Goal: Transaction & Acquisition: Purchase product/service

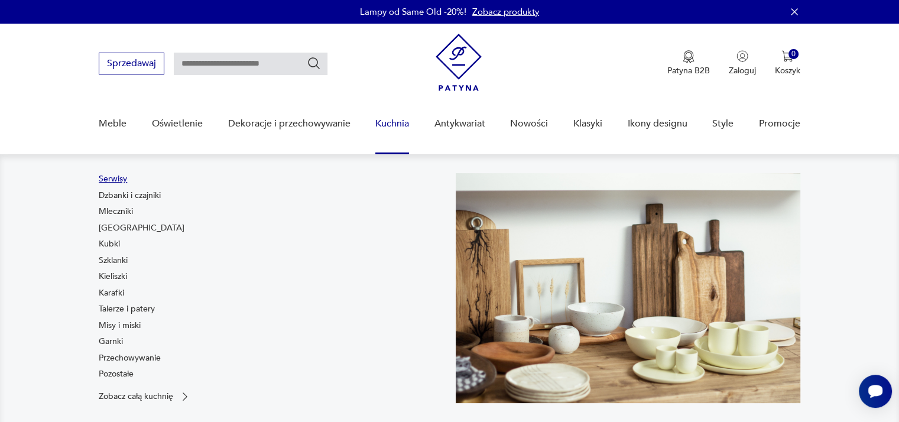
click at [104, 179] on link "Serwisy" at bounding box center [113, 179] width 28 height 12
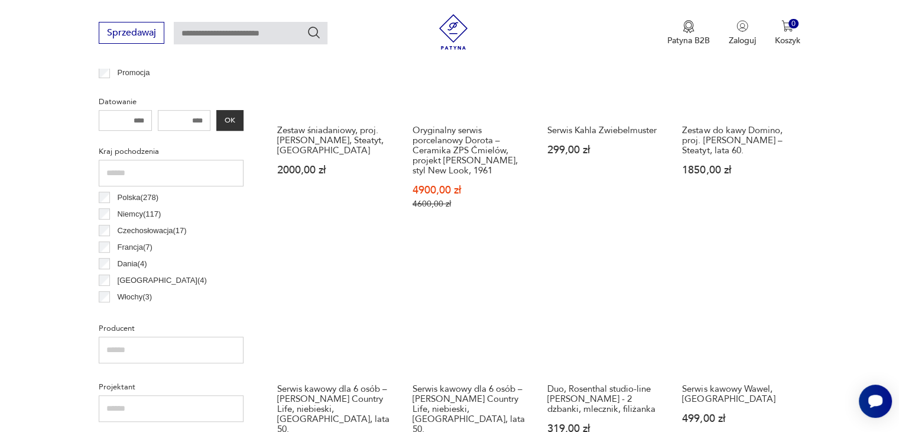
scroll to position [549, 0]
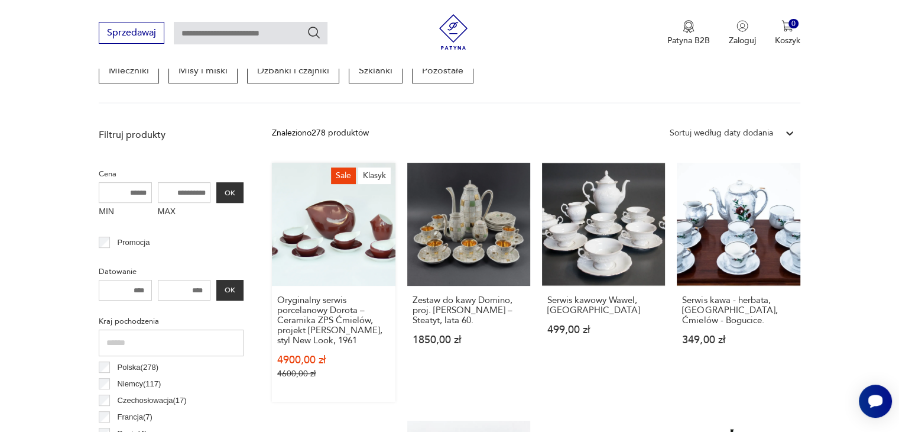
scroll to position [373, 0]
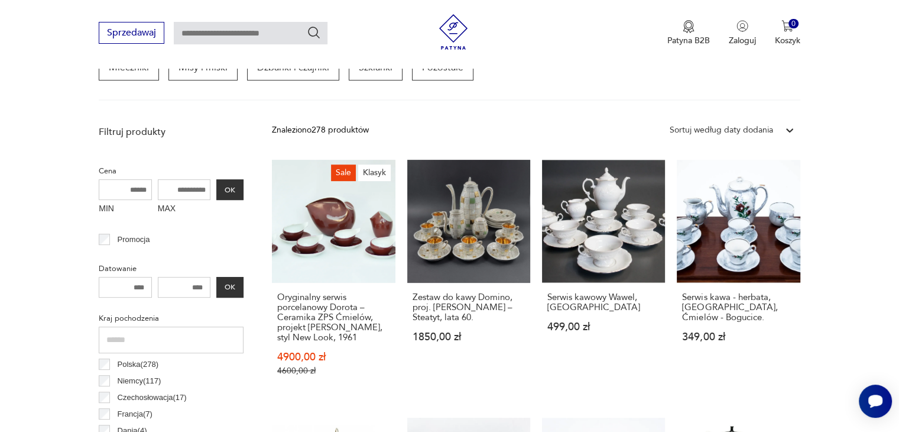
click at [189, 189] on input "MAX" at bounding box center [184, 189] width 53 height 21
type input "***"
click at [220, 231] on div "Promocja" at bounding box center [171, 239] width 145 height 17
click at [225, 190] on button "OK" at bounding box center [229, 189] width 27 height 21
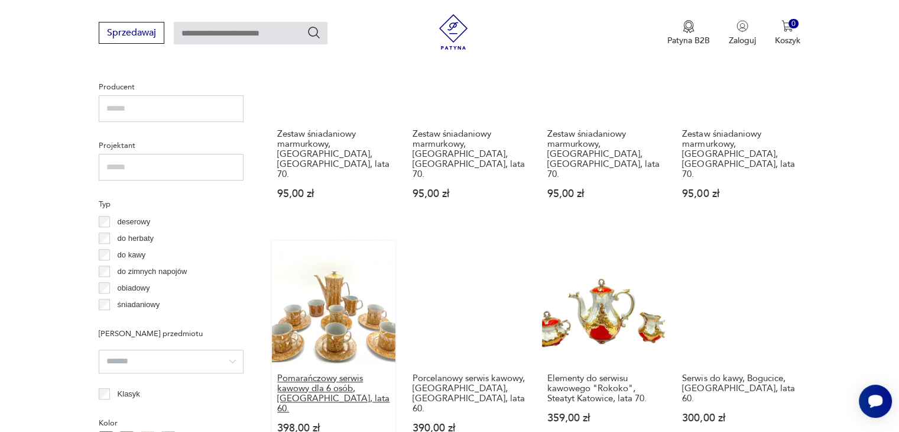
scroll to position [727, 0]
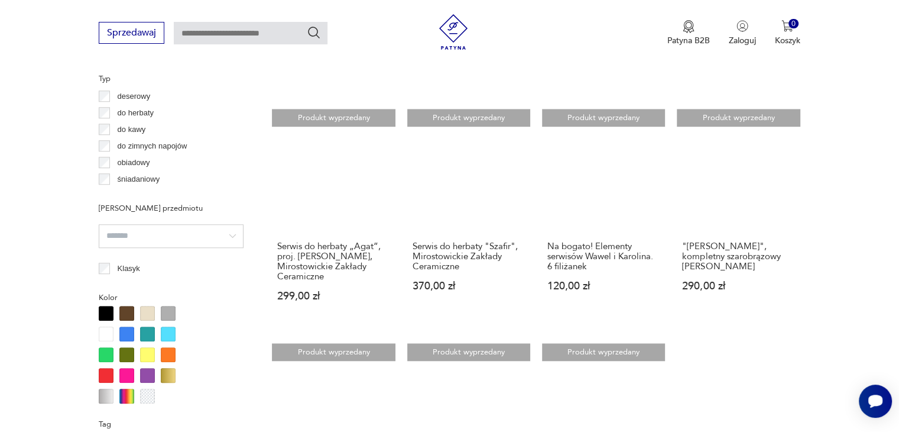
scroll to position [905, 0]
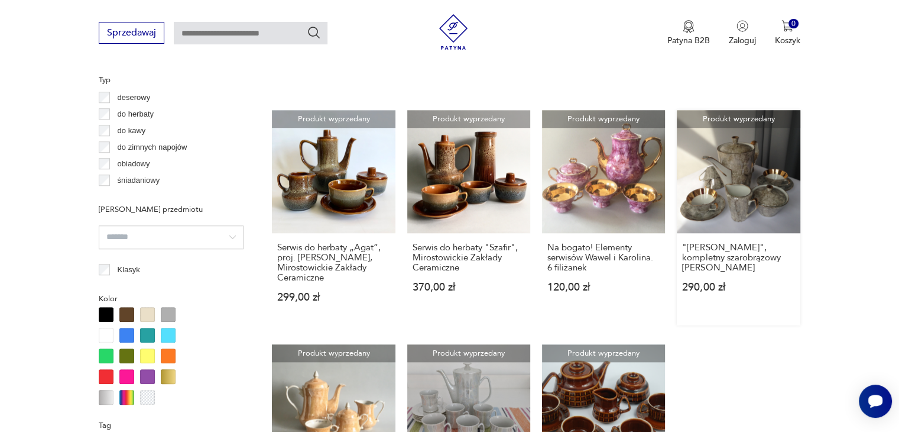
click at [740, 190] on link "Produkt wyprzedany "[PERSON_NAME]", kompletny szarobrązowy serwis Chodzieski 29…" at bounding box center [738, 217] width 123 height 215
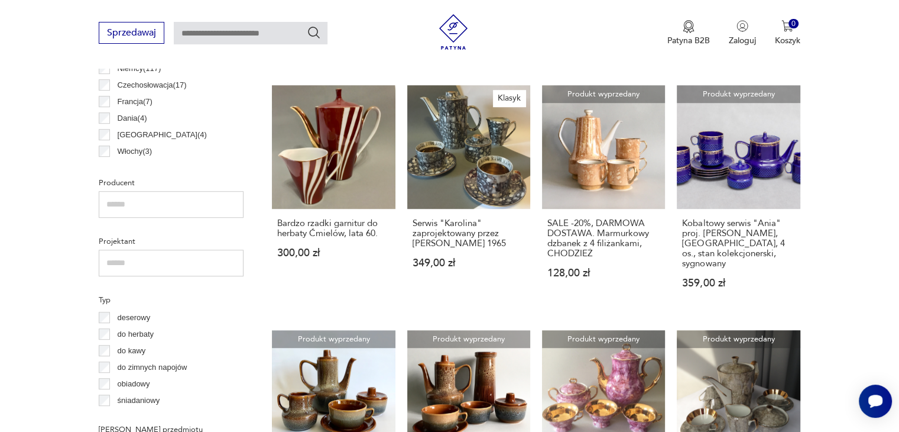
scroll to position [598, 0]
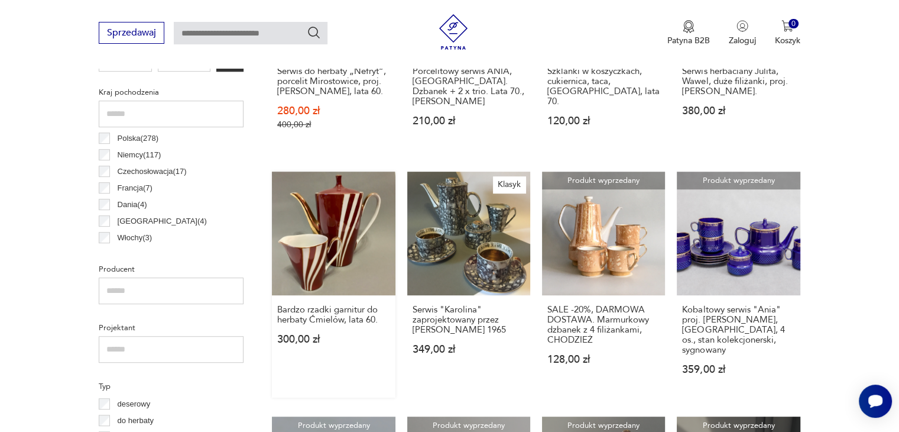
click at [329, 233] on link "Bardzo rzadki garnitur do herbaty Ćmielów, lata 60. 300,00 zł" at bounding box center [333, 283] width 123 height 225
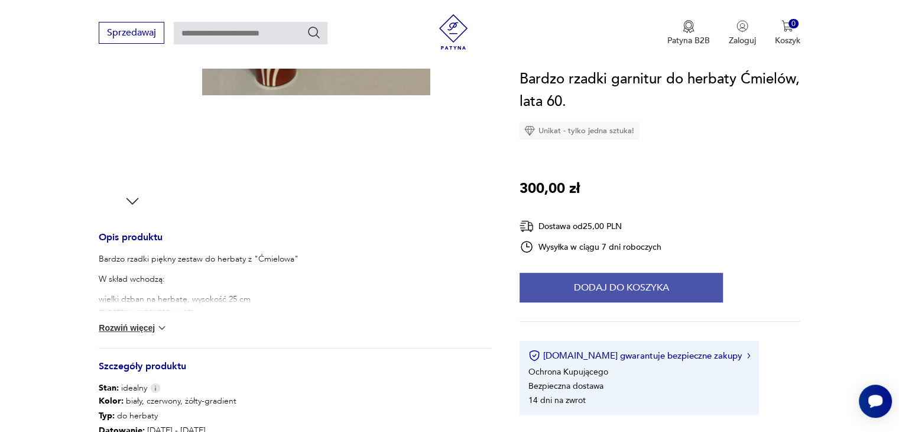
scroll to position [355, 0]
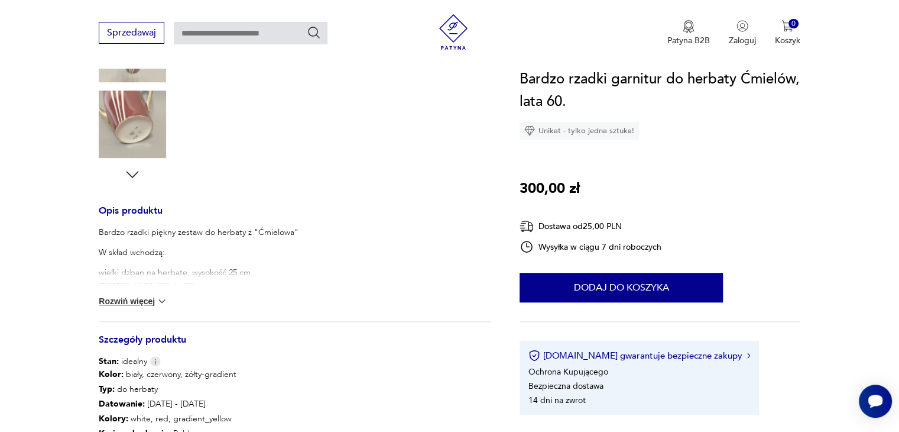
click at [137, 300] on button "Rozwiń więcej" at bounding box center [133, 301] width 69 height 12
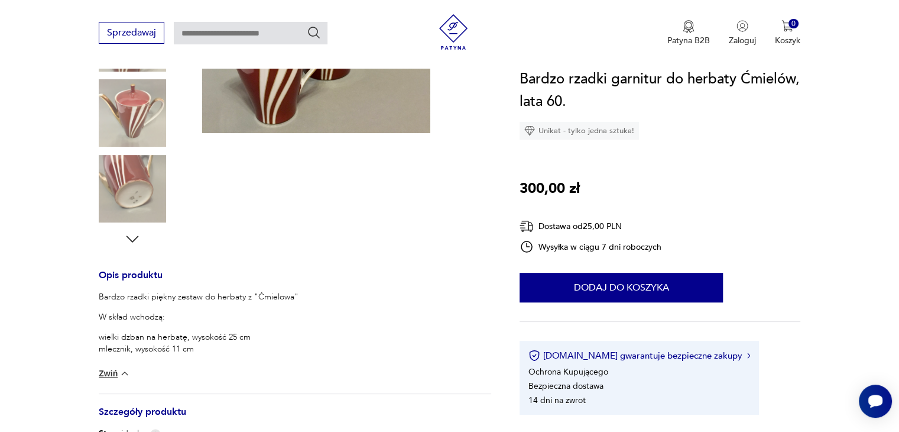
scroll to position [118, 0]
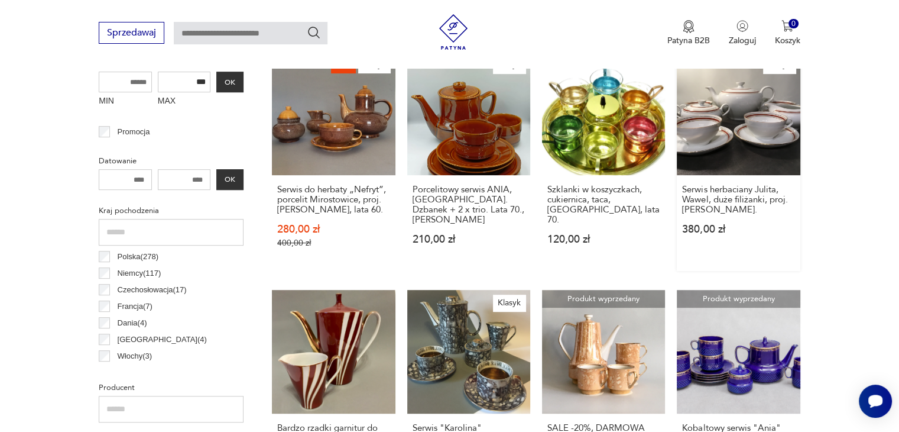
scroll to position [658, 0]
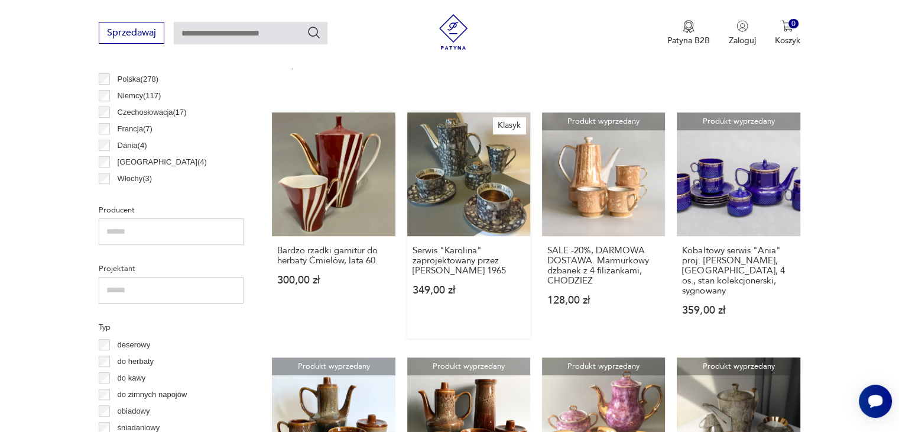
click at [492, 178] on link "Klasyk Serwis "Karolina" zaprojektowany przez [PERSON_NAME] 1965 349,00 zł" at bounding box center [468, 224] width 123 height 225
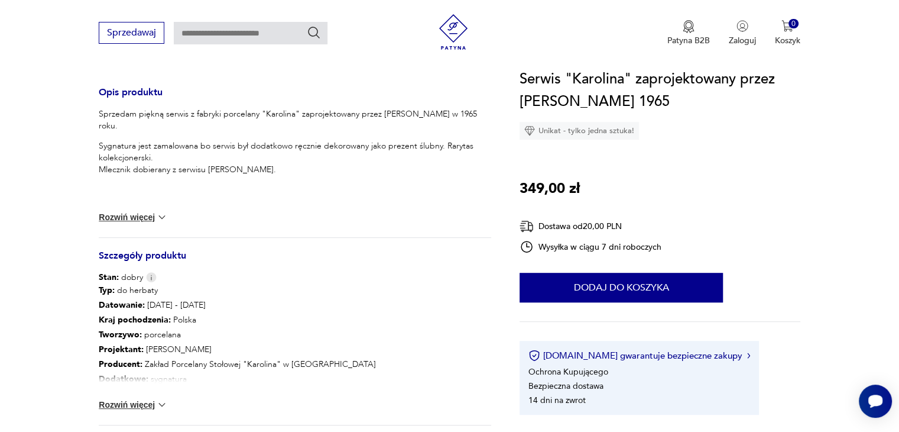
scroll to position [650, 0]
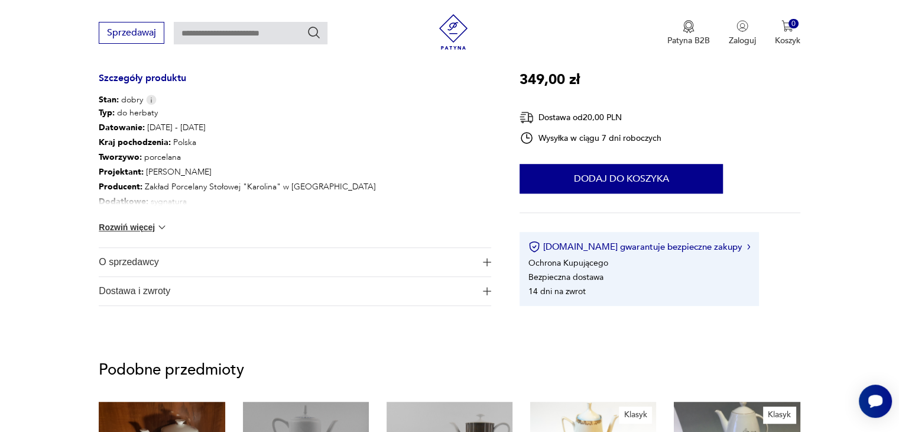
click at [159, 223] on img at bounding box center [162, 227] width 12 height 12
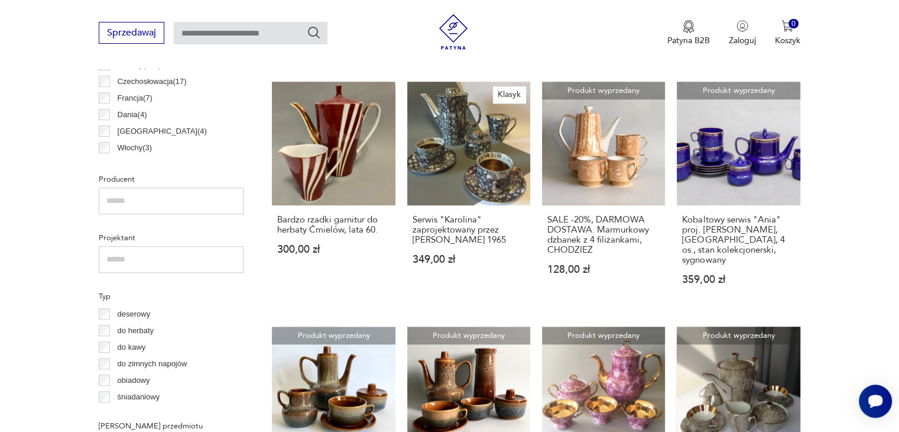
scroll to position [657, 0]
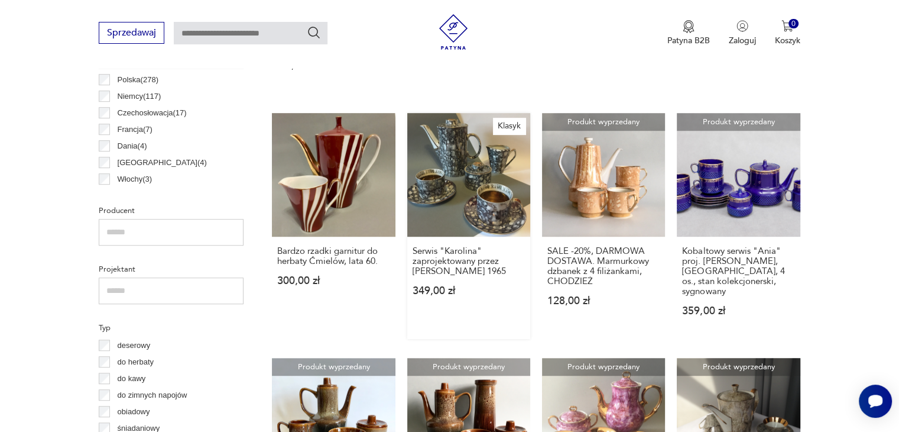
click at [457, 160] on link "Klasyk Serwis "Karolina" zaprojektowany przez [PERSON_NAME] 1965 349,00 zł" at bounding box center [468, 225] width 123 height 225
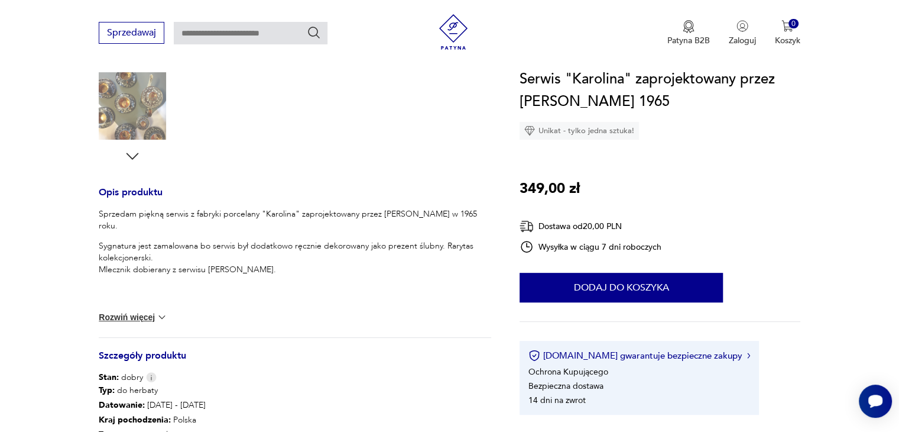
scroll to position [414, 0]
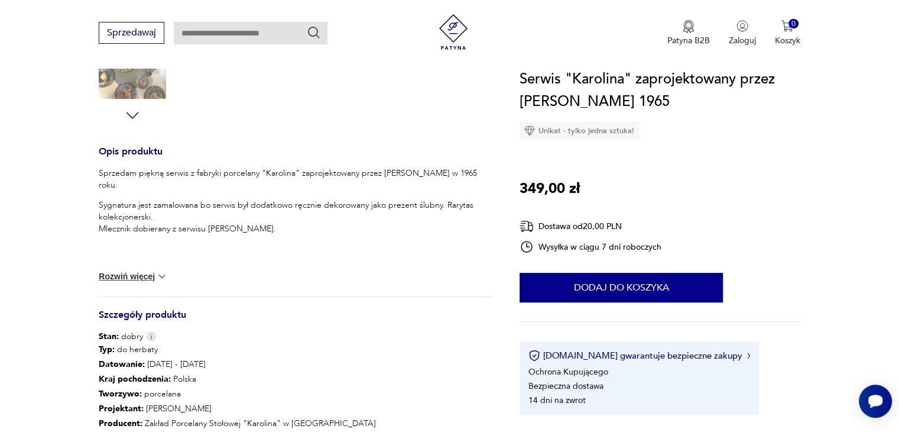
click at [158, 273] on img at bounding box center [162, 276] width 12 height 12
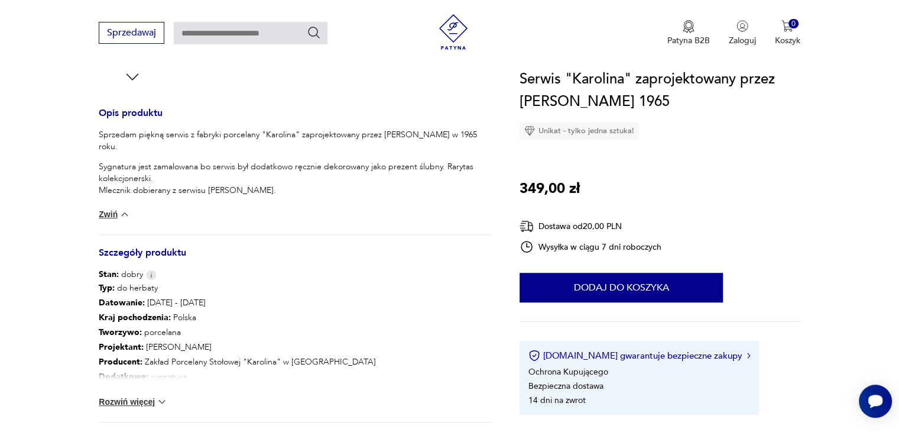
scroll to position [532, 0]
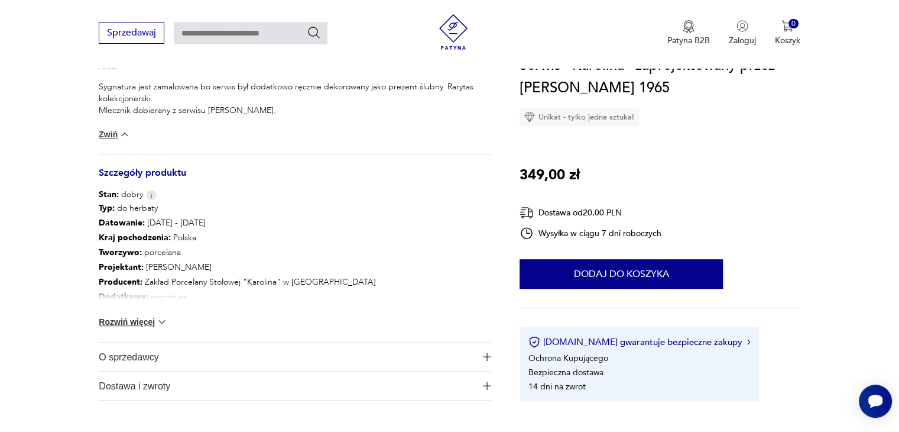
click at [161, 323] on img at bounding box center [162, 322] width 12 height 12
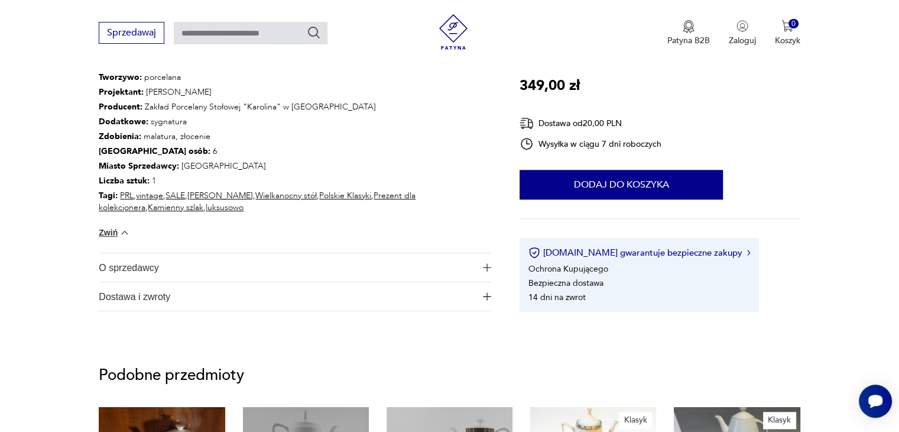
scroll to position [710, 0]
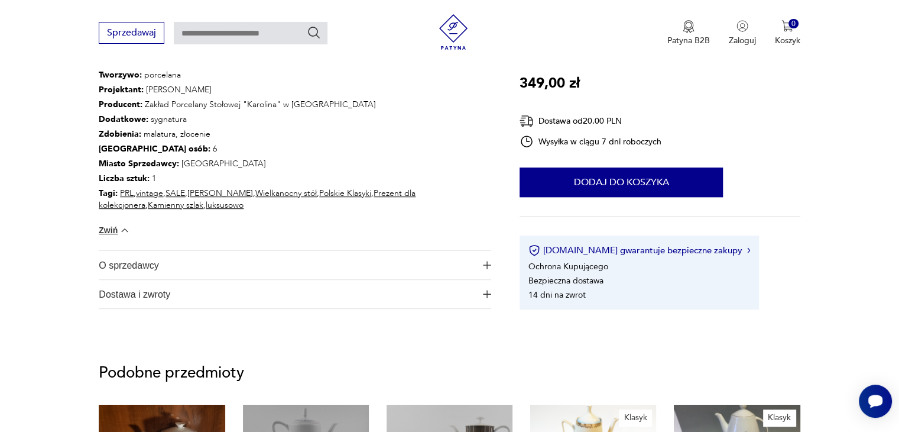
click at [486, 265] on img "button" at bounding box center [487, 265] width 8 height 8
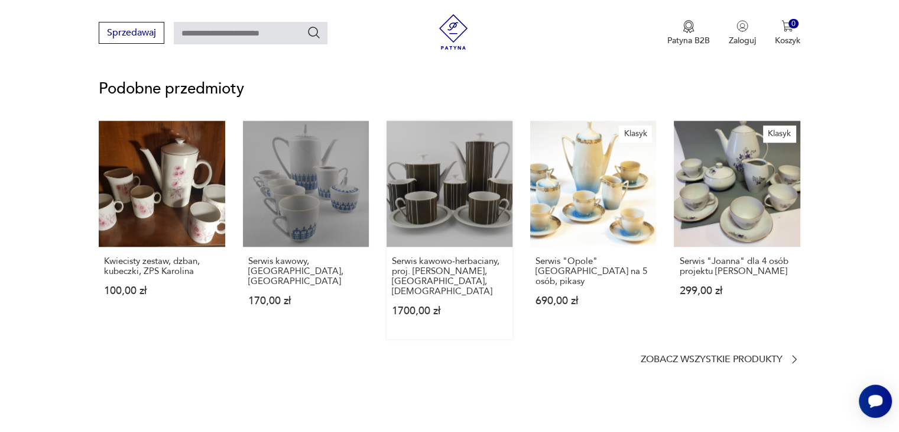
scroll to position [1064, 0]
click at [738, 199] on link "Klasyk Serwis "[PERSON_NAME]" dla 4 osób projektu [PERSON_NAME] 299,00 zł" at bounding box center [737, 229] width 126 height 218
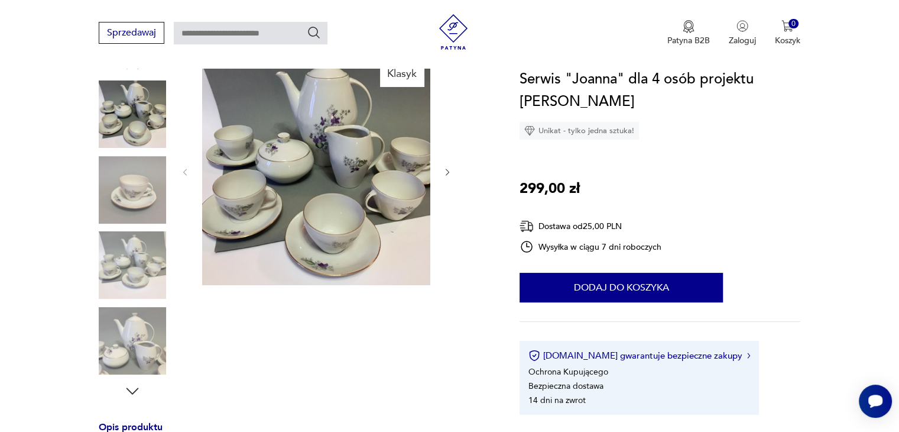
scroll to position [118, 0]
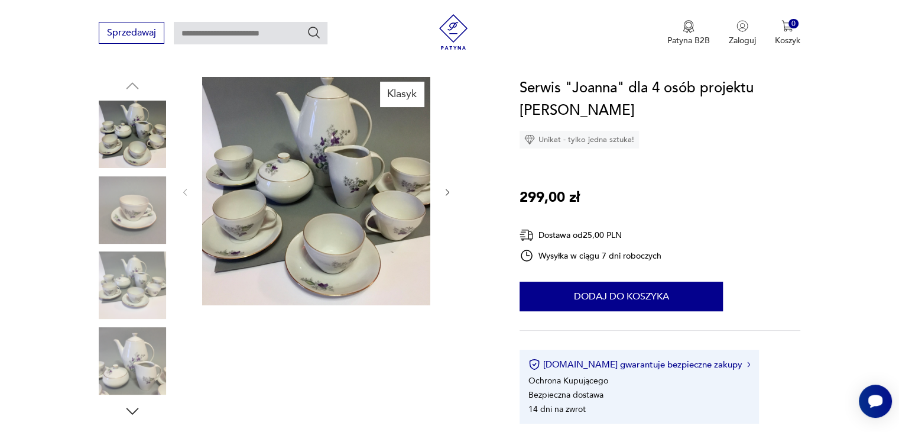
click at [147, 209] on img at bounding box center [132, 209] width 67 height 67
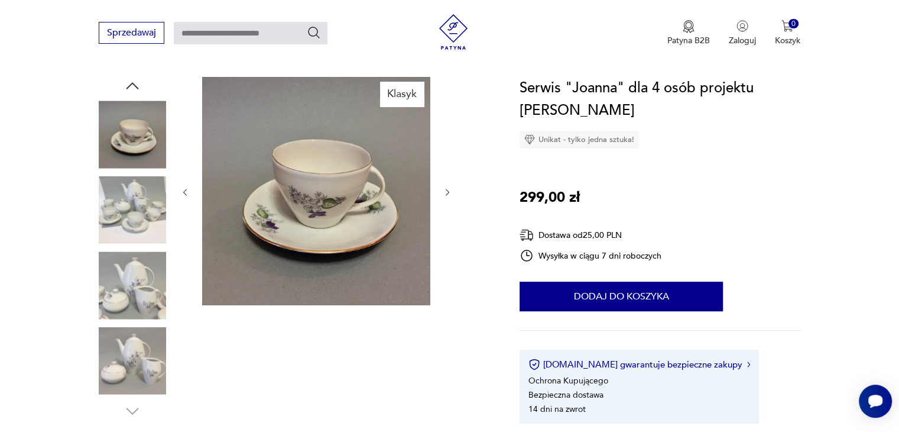
click at [151, 274] on img at bounding box center [132, 284] width 67 height 67
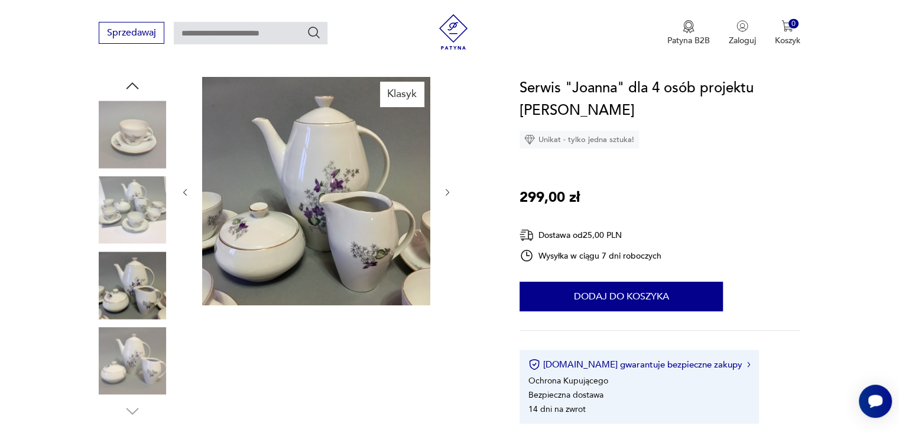
click at [144, 346] on img at bounding box center [132, 360] width 67 height 67
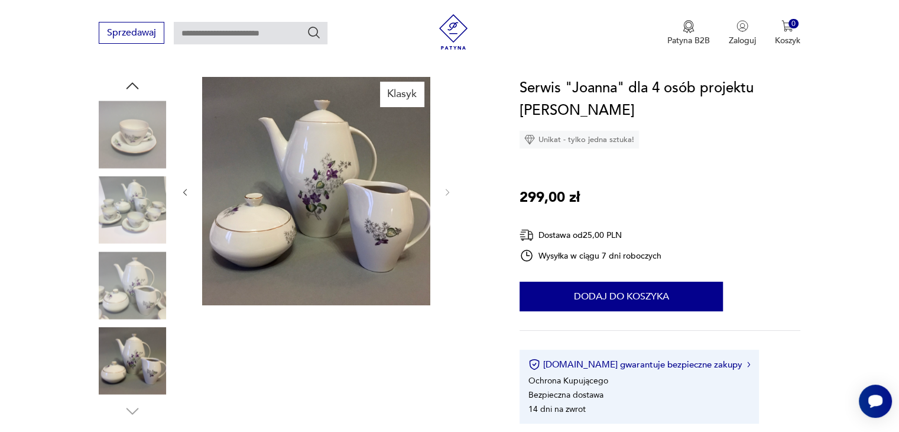
click at [147, 148] on img at bounding box center [132, 134] width 67 height 67
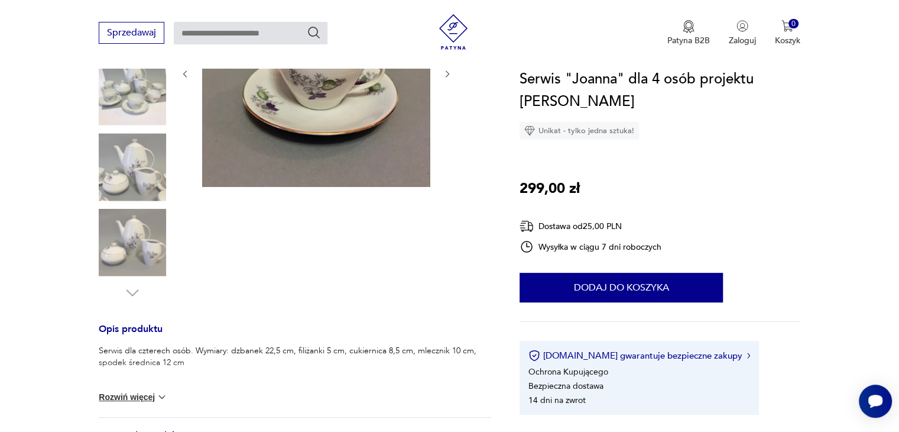
scroll to position [59, 0]
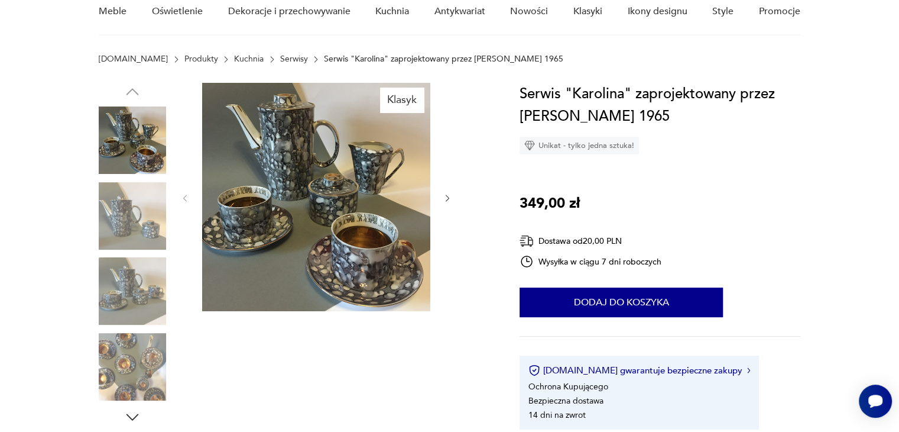
scroll to position [87, 0]
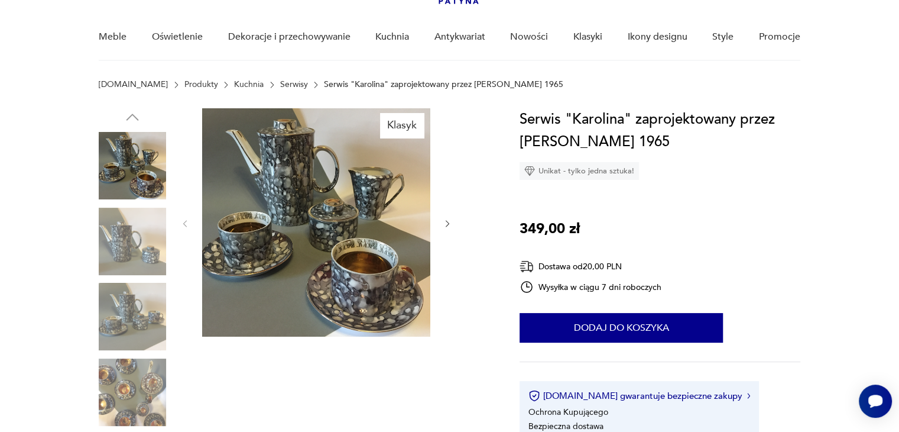
click at [131, 228] on img at bounding box center [132, 241] width 67 height 67
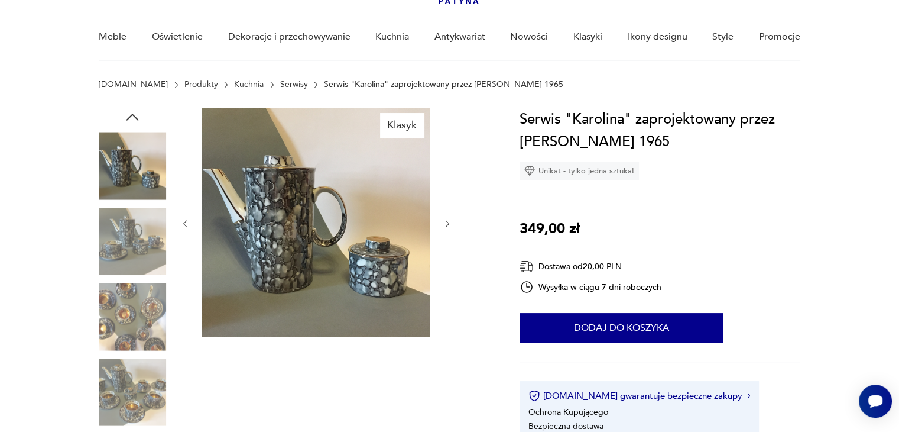
click at [140, 309] on img at bounding box center [132, 316] width 67 height 67
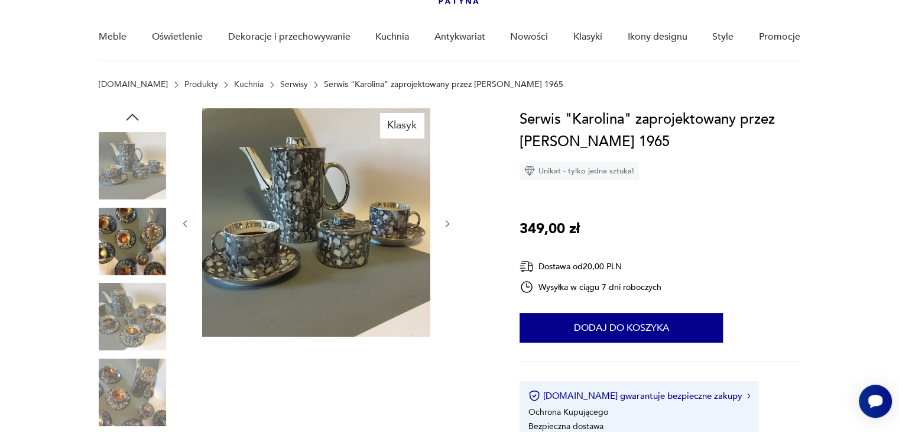
click at [143, 378] on img at bounding box center [132, 391] width 67 height 67
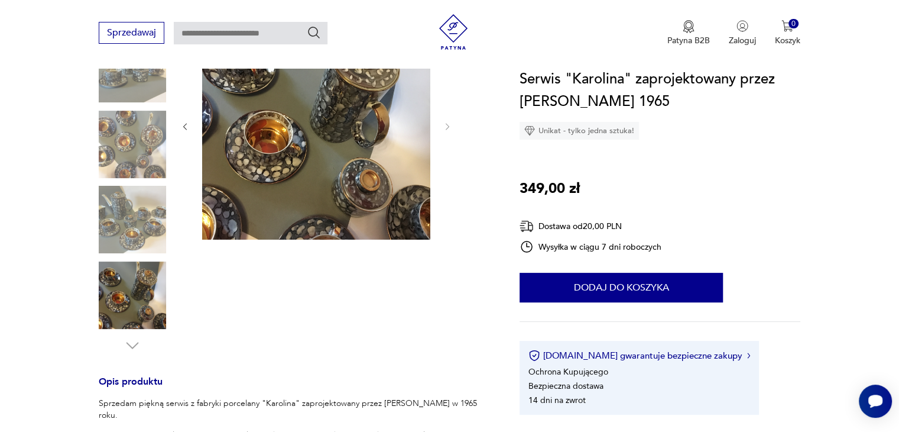
scroll to position [146, 0]
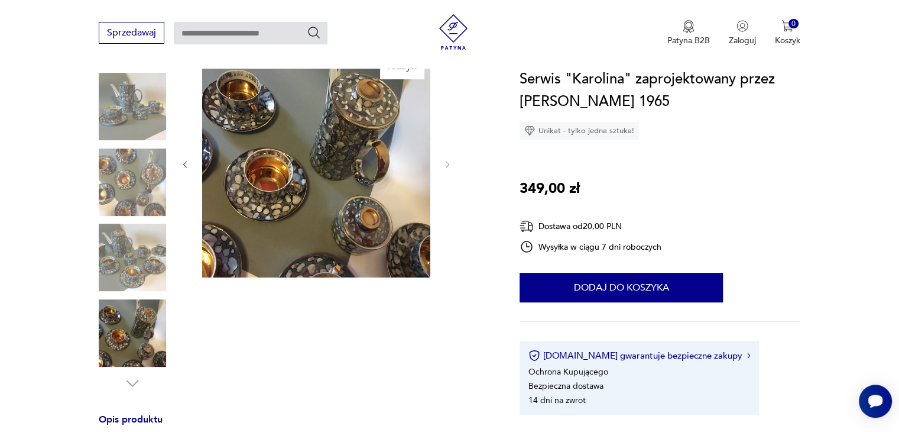
click at [144, 177] on img at bounding box center [132, 181] width 67 height 67
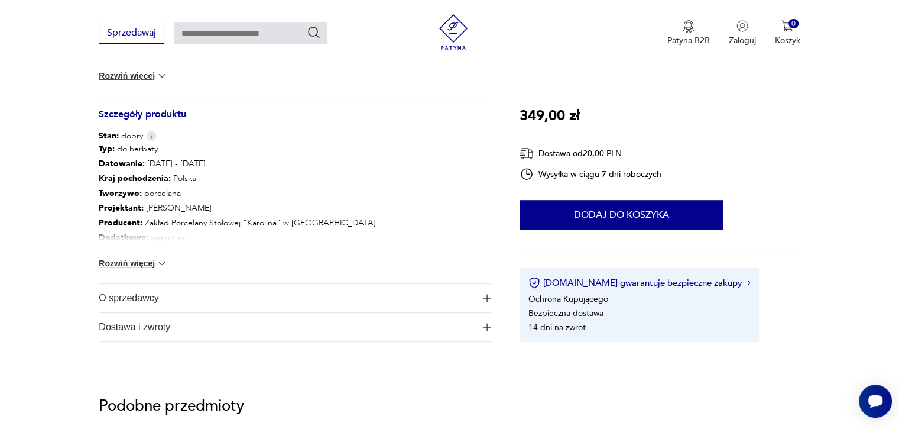
scroll to position [619, 0]
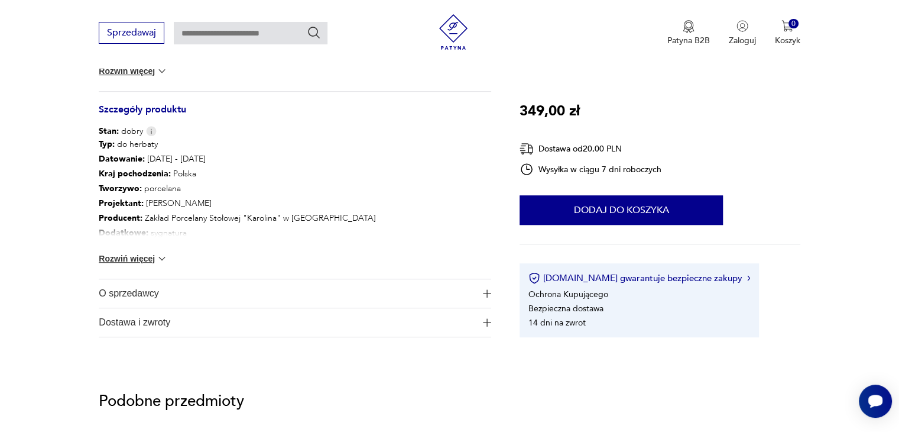
click at [161, 257] on img at bounding box center [162, 258] width 12 height 12
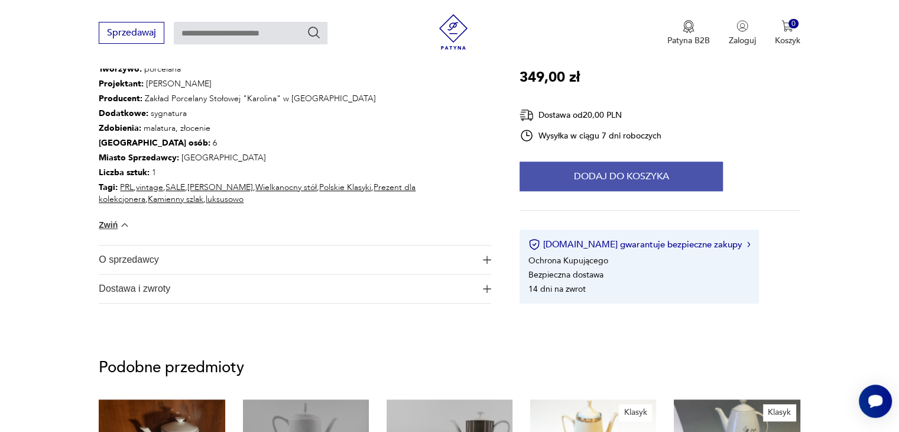
scroll to position [737, 0]
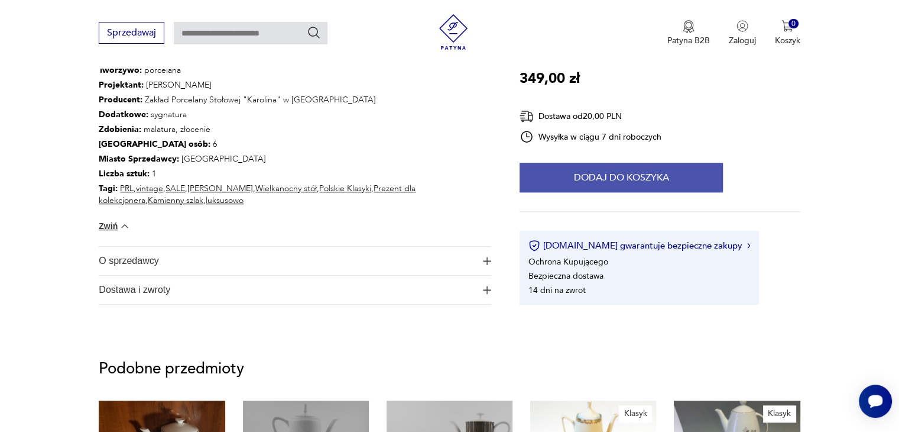
click at [629, 176] on button "Dodaj do koszyka" at bounding box center [621, 178] width 203 height 30
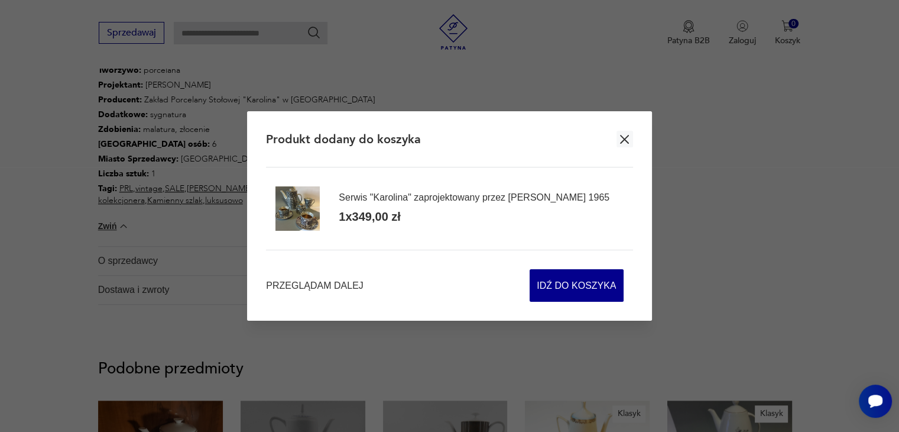
scroll to position [737, 0]
click at [567, 281] on span "Idź do koszyka" at bounding box center [576, 285] width 79 height 31
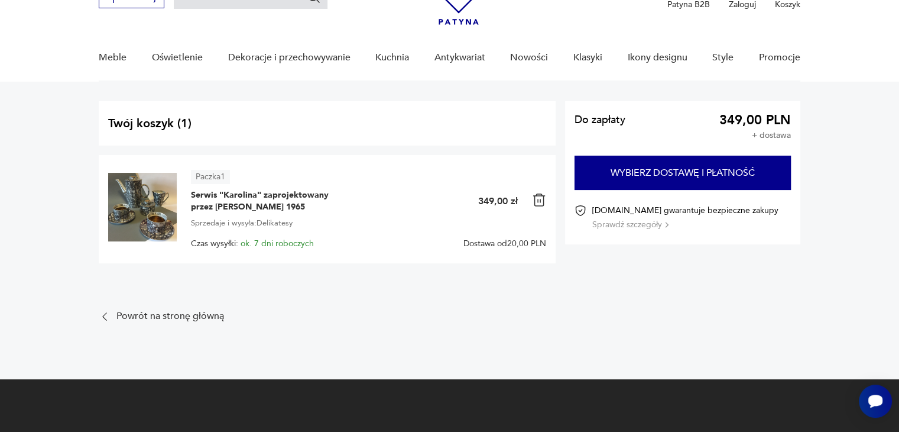
scroll to position [59, 0]
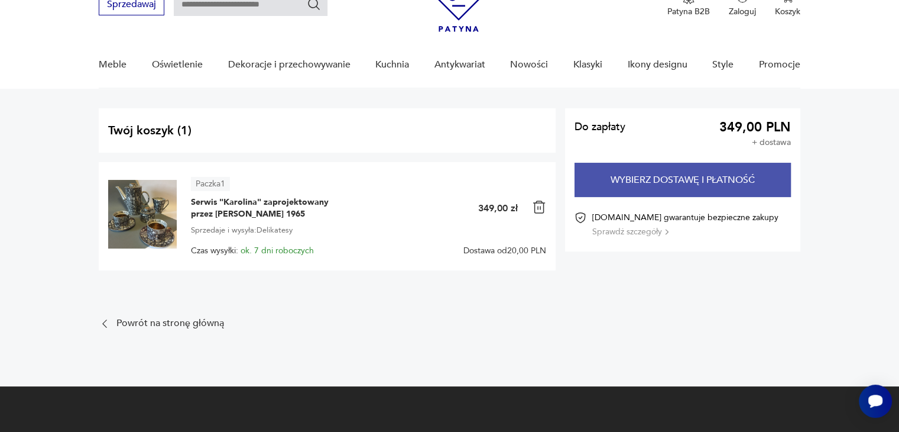
click at [653, 171] on button "Wybierz dostawę i płatność" at bounding box center [683, 180] width 216 height 34
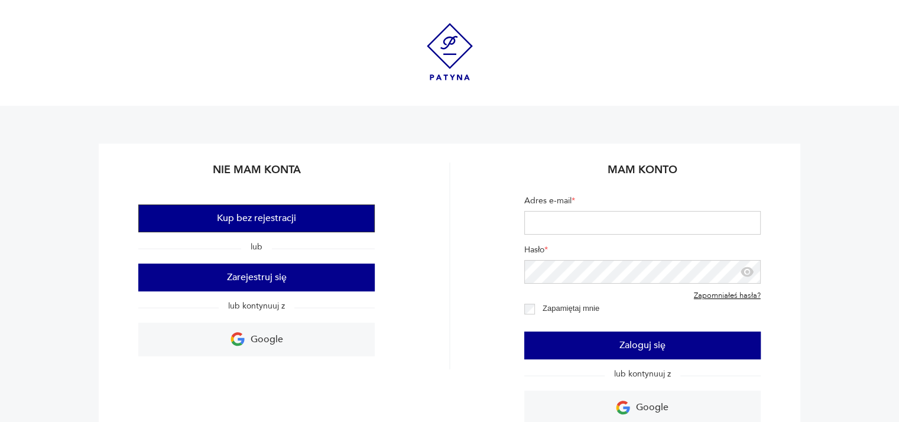
click at [332, 220] on button "Kup bez rejestracji" at bounding box center [256, 219] width 237 height 28
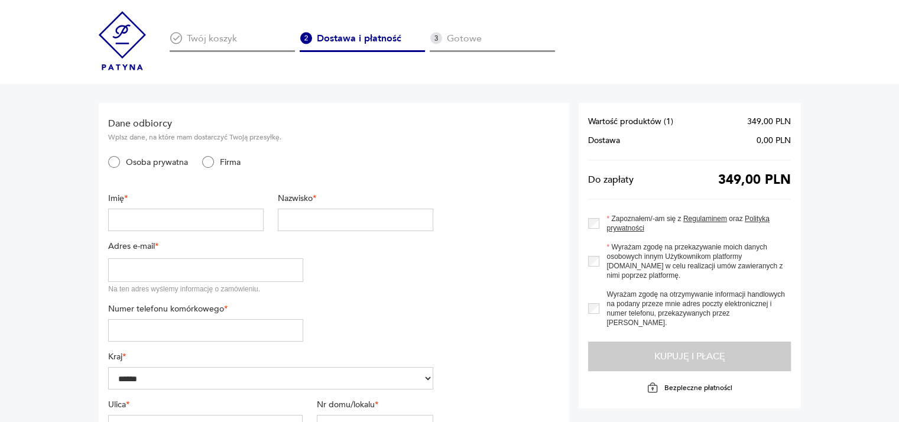
click at [234, 222] on input "text" at bounding box center [186, 220] width 156 height 22
type input "**********"
type input "*******"
type input "**********"
type input "*********"
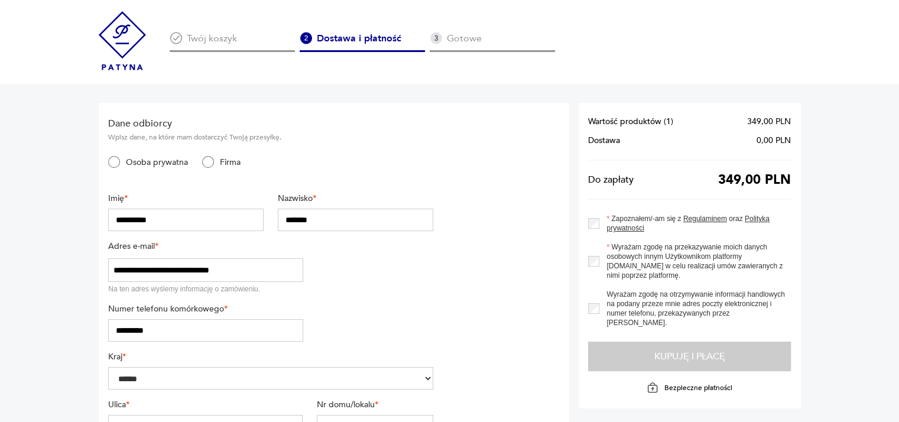
type input "**********"
type input "**"
type input "*******"
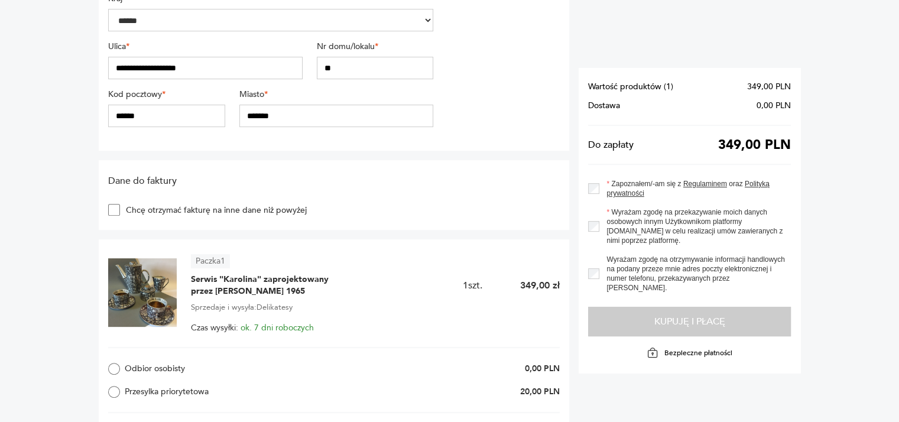
scroll to position [296, 0]
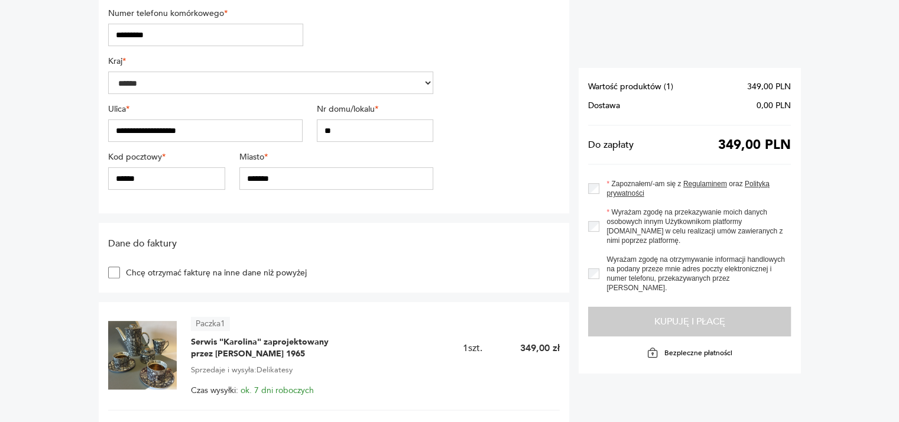
click at [123, 179] on input "******" at bounding box center [166, 178] width 116 height 22
type input "******"
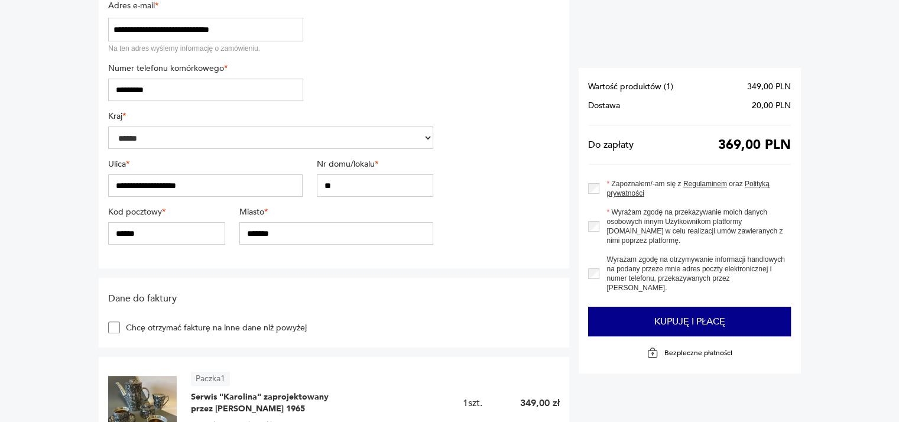
scroll to position [237, 0]
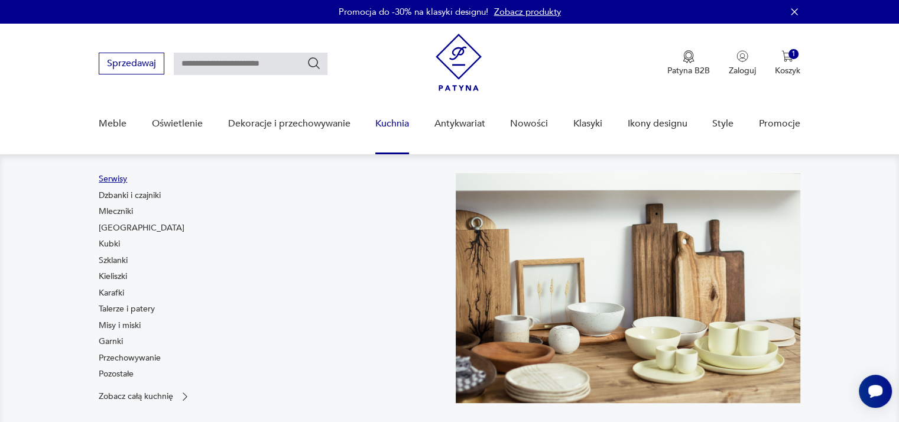
click at [117, 182] on link "Serwisy" at bounding box center [113, 179] width 28 height 12
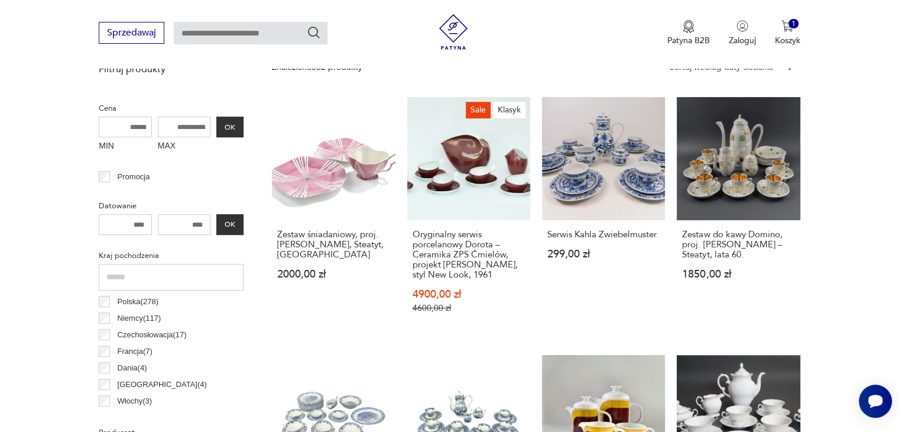
scroll to position [437, 0]
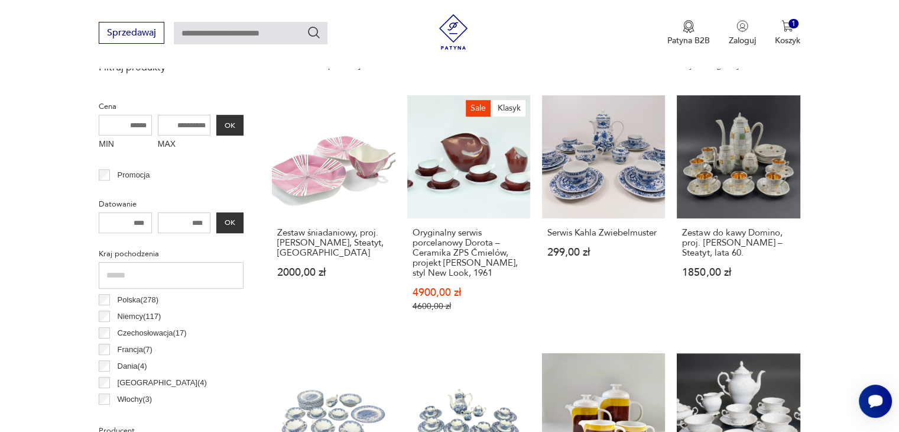
click at [202, 125] on input "MAX" at bounding box center [184, 125] width 53 height 21
type input "***"
click at [238, 123] on button "OK" at bounding box center [229, 125] width 27 height 21
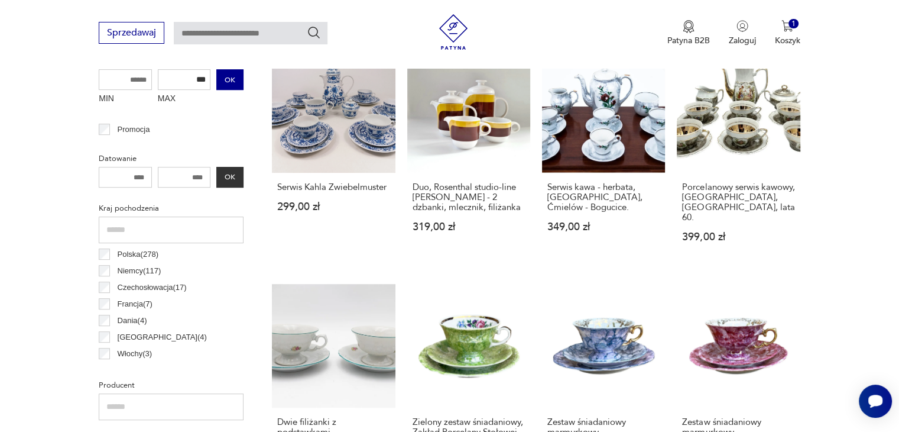
scroll to position [550, 0]
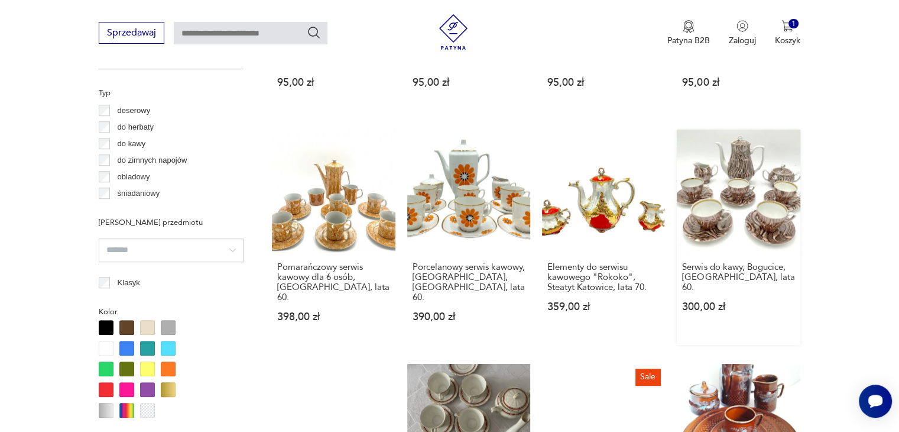
scroll to position [905, 0]
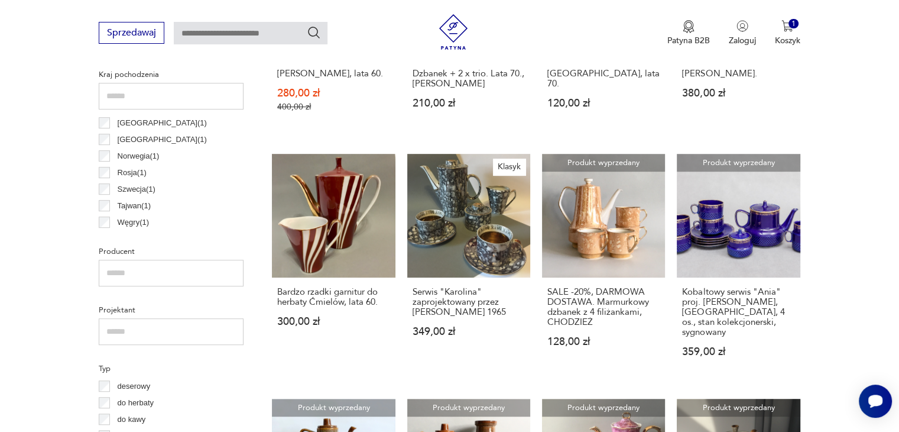
scroll to position [609, 0]
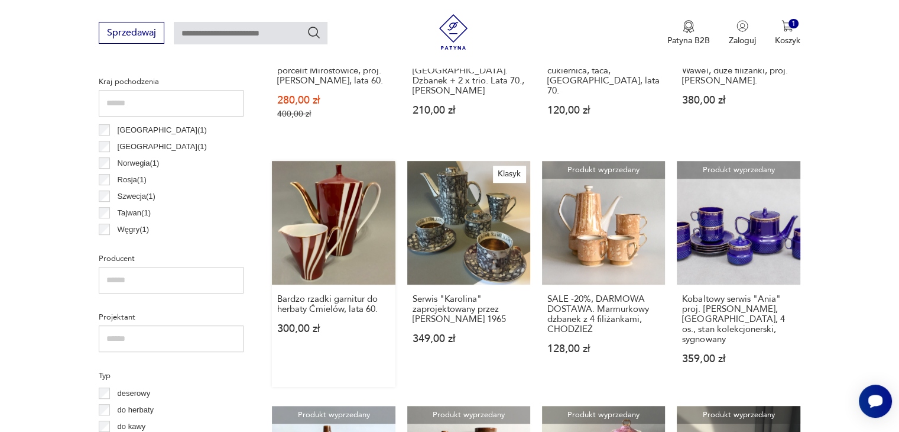
click at [343, 228] on link "Bardzo rzadki garnitur do herbaty Ćmielów, lata 60. 300,00 zł" at bounding box center [333, 273] width 123 height 225
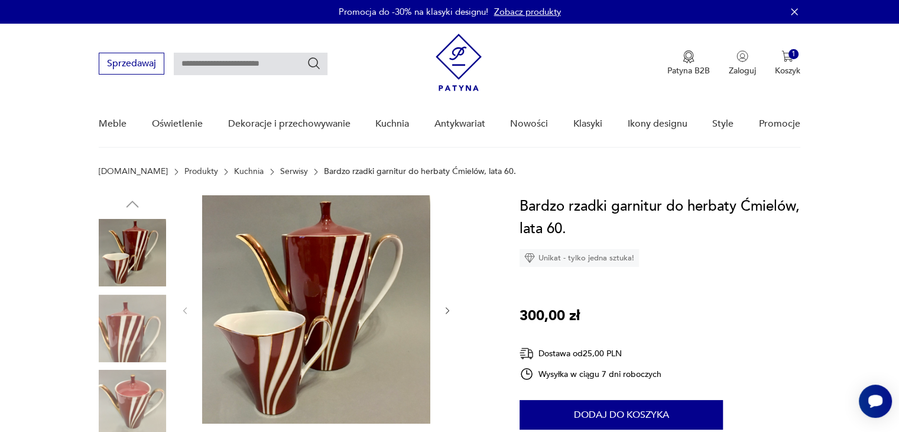
click at [135, 319] on img at bounding box center [132, 327] width 67 height 67
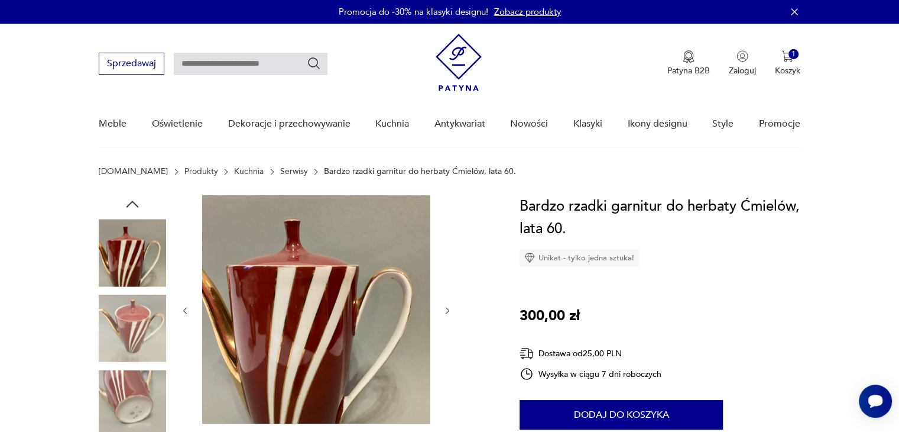
click at [139, 325] on img at bounding box center [132, 327] width 67 height 67
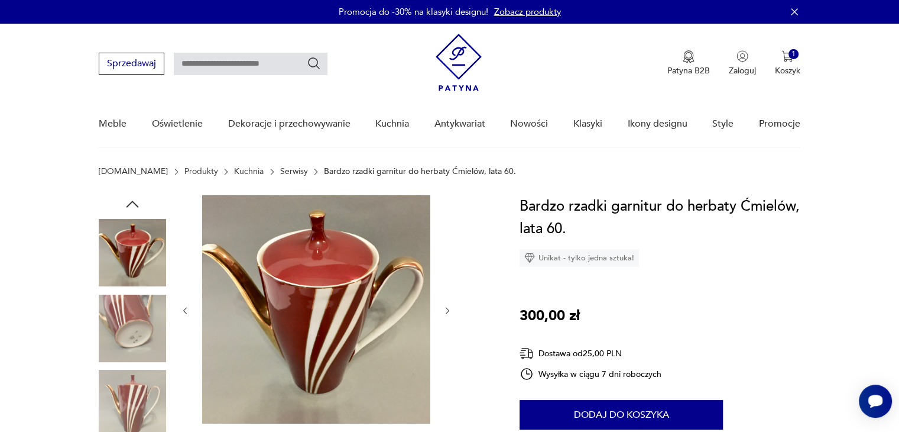
click at [130, 402] on img at bounding box center [132, 403] width 67 height 67
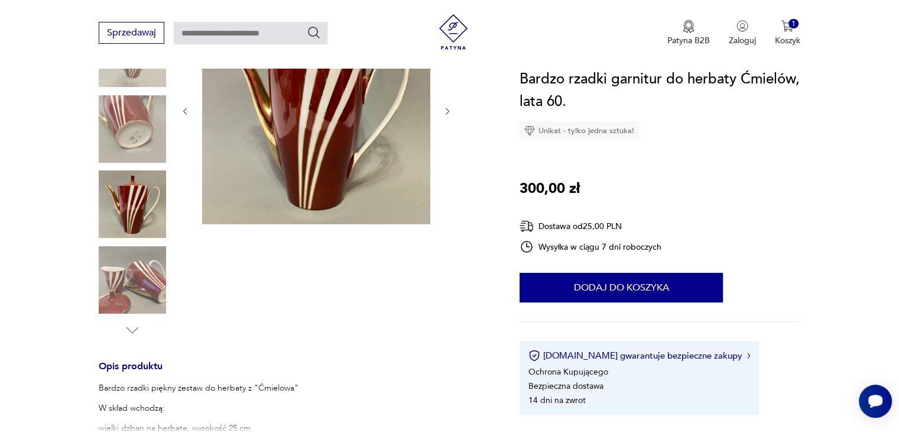
scroll to position [296, 0]
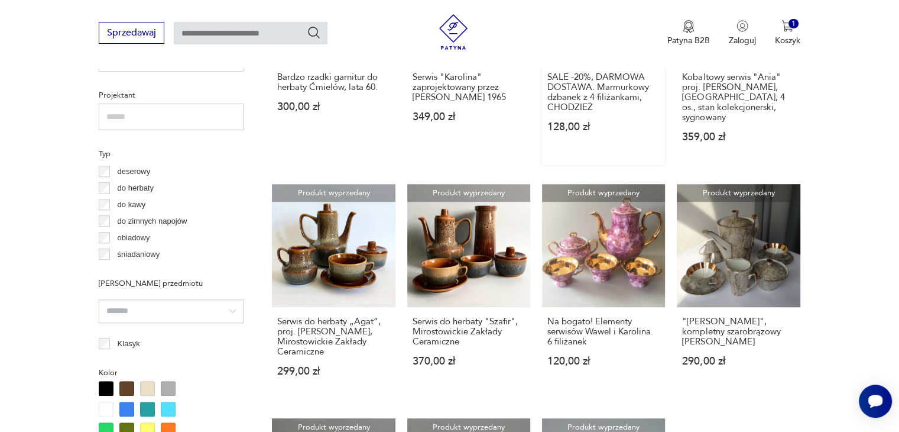
scroll to position [837, 0]
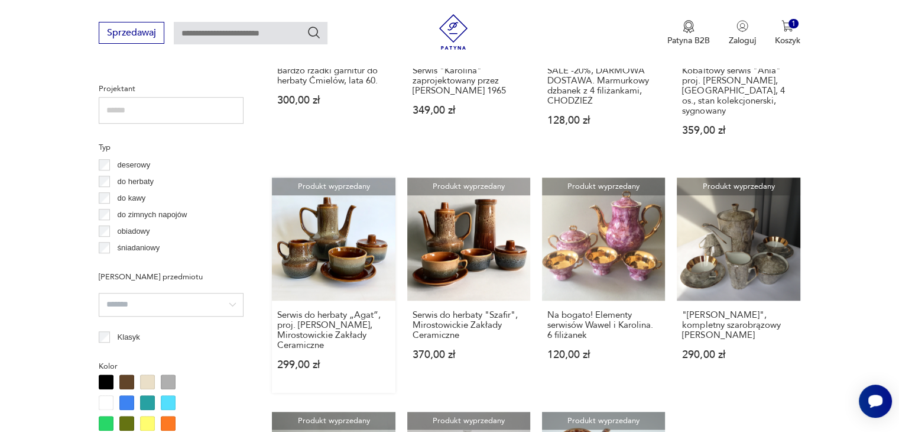
click at [348, 221] on link "Produkt wyprzedany Serwis do herbaty „Agat”, proj. [PERSON_NAME], Mirostowickie…" at bounding box center [333, 284] width 123 height 215
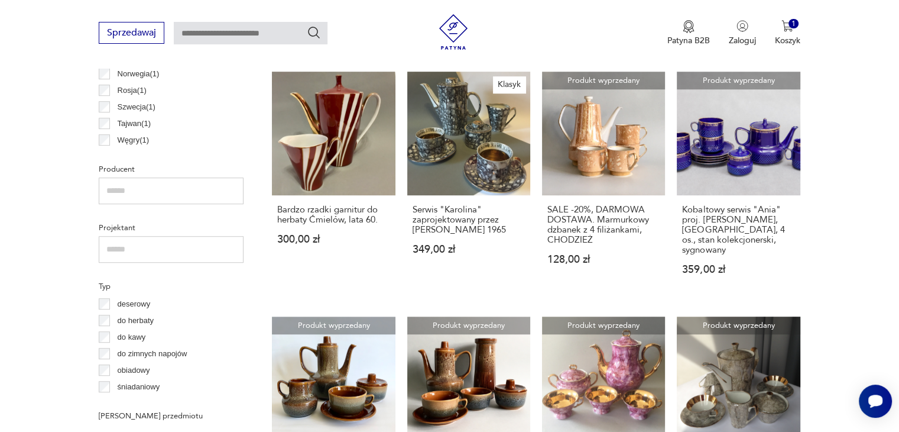
scroll to position [769, 0]
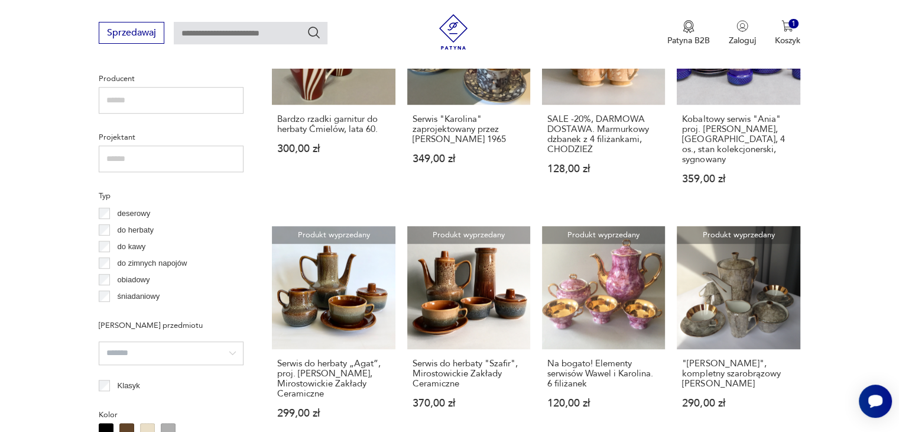
scroll to position [786, 0]
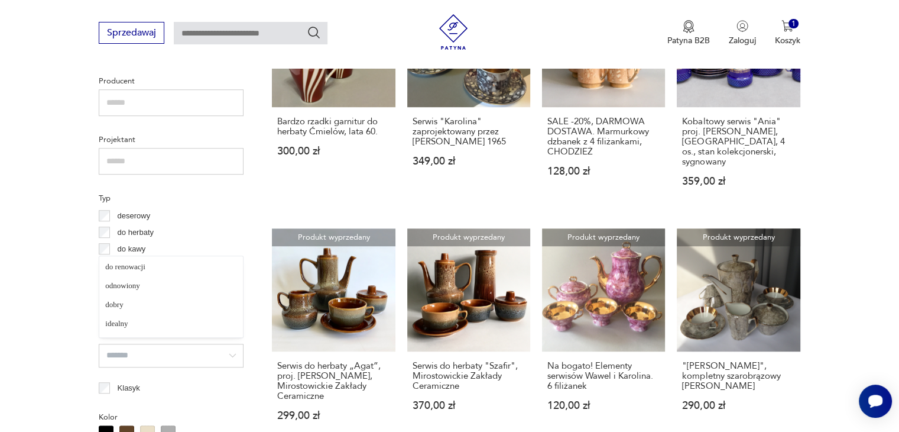
click at [231, 353] on input "search" at bounding box center [171, 356] width 145 height 24
type input "*******"
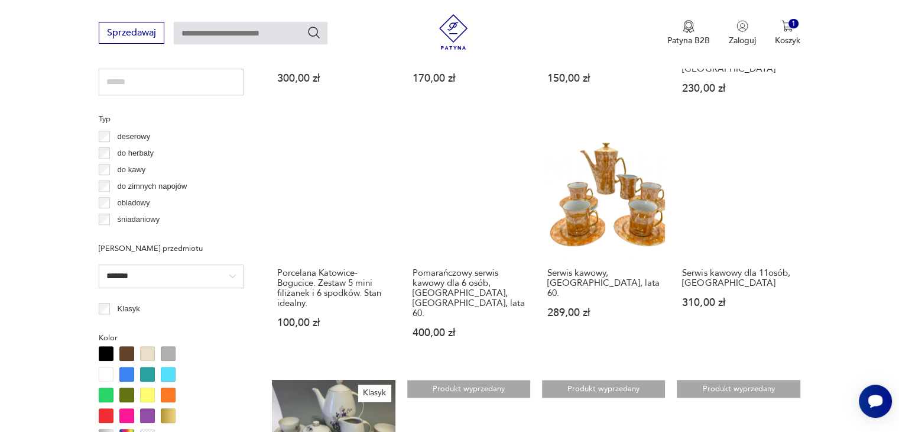
scroll to position [846, 0]
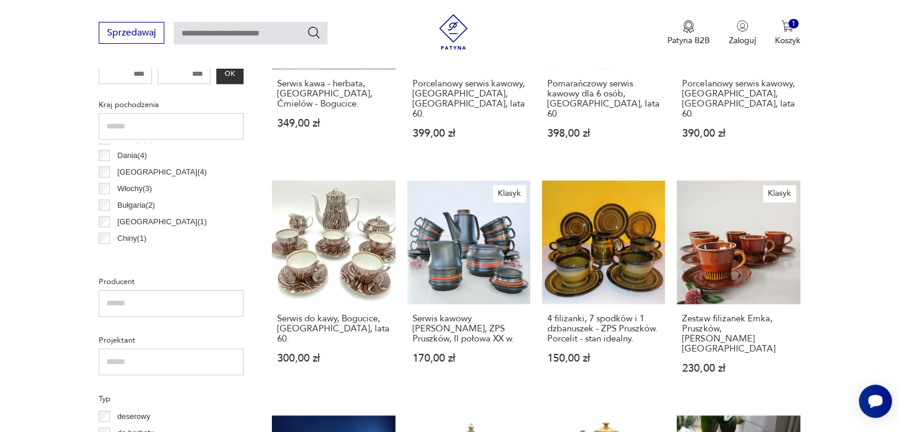
scroll to position [2, 0]
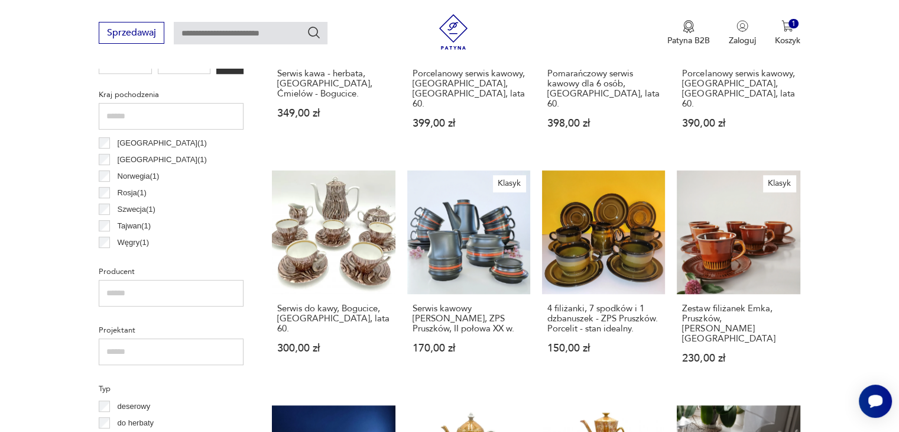
scroll to position [609, 0]
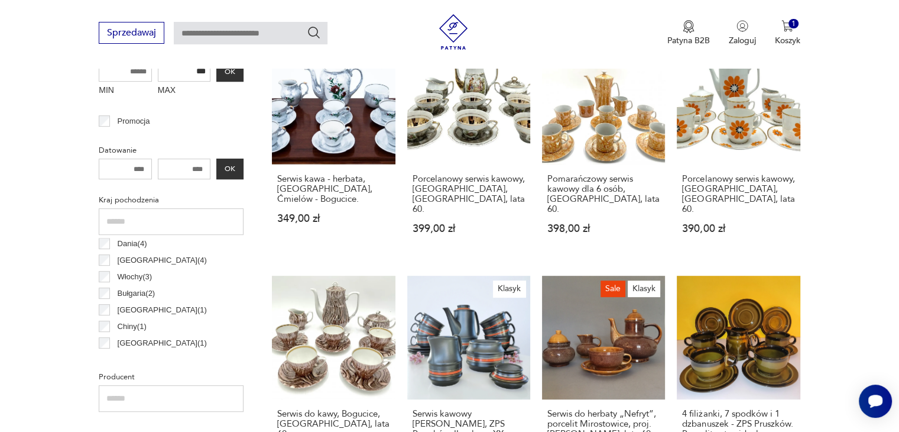
scroll to position [2, 0]
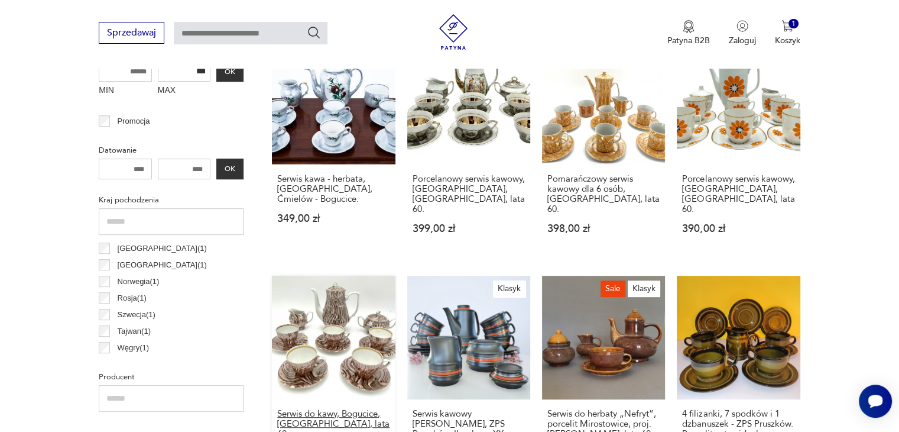
scroll to position [432, 0]
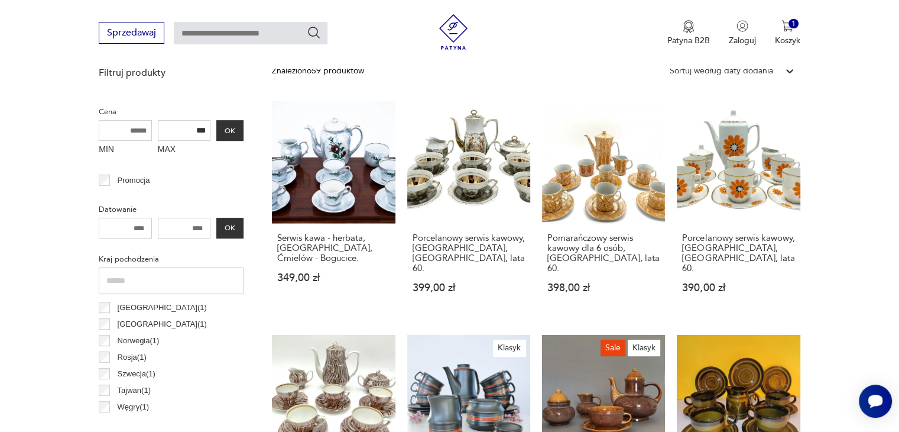
click at [787, 69] on icon at bounding box center [789, 71] width 7 height 4
click at [747, 125] on div "Sortuj według ceny (od najmniejszej)" at bounding box center [732, 125] width 137 height 26
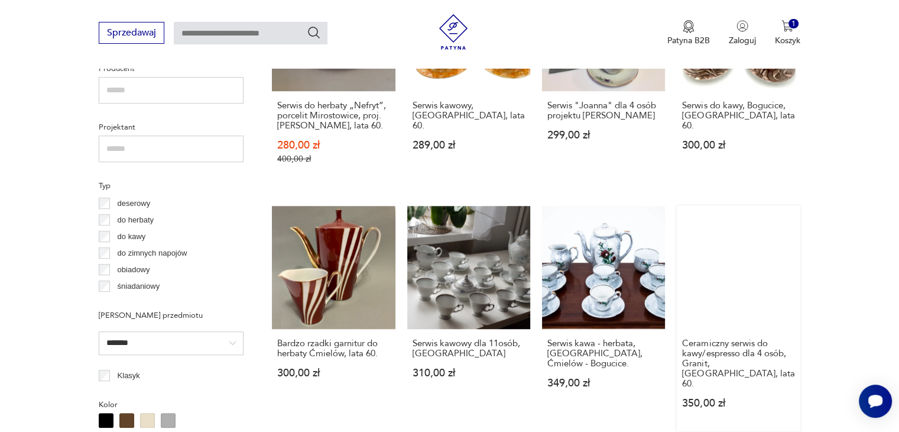
scroll to position [727, 0]
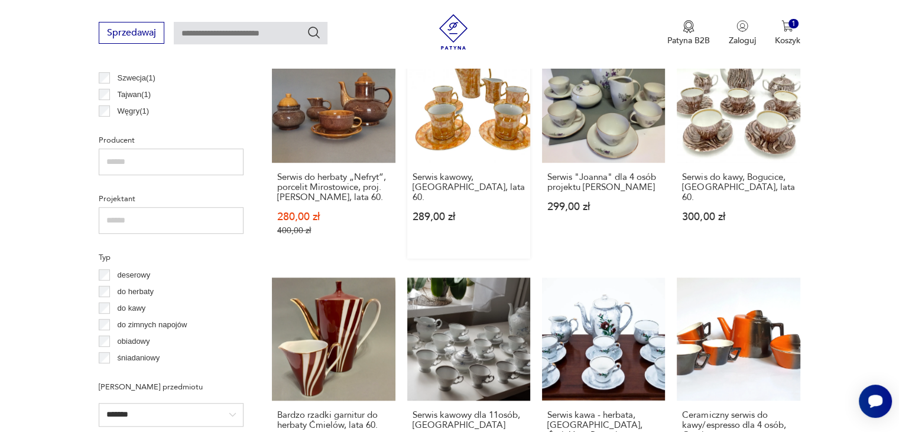
click at [499, 135] on link "Serwis kawowy, [GEOGRAPHIC_DATA], lata 60. 289,00 zł" at bounding box center [468, 148] width 123 height 219
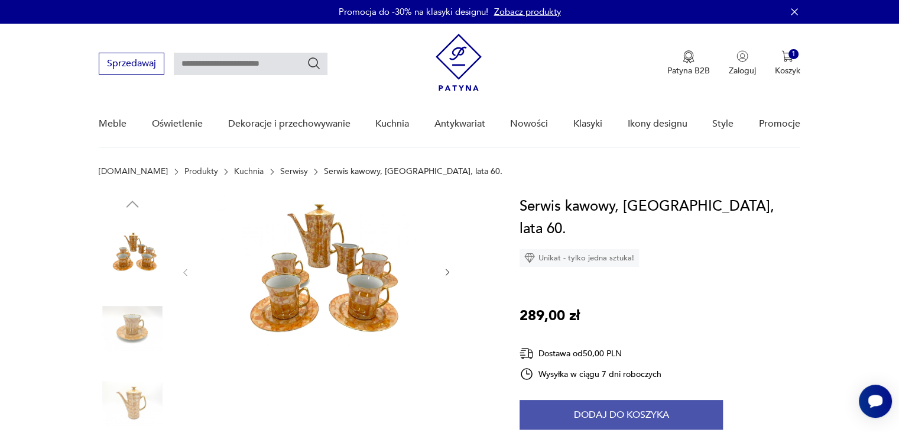
click at [640, 400] on button "Dodaj do koszyka" at bounding box center [621, 415] width 203 height 30
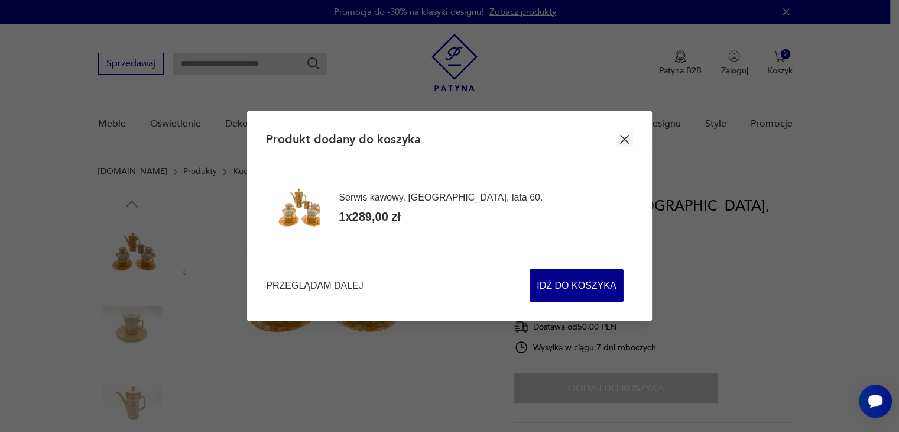
click at [627, 140] on icon "button" at bounding box center [624, 139] width 15 height 15
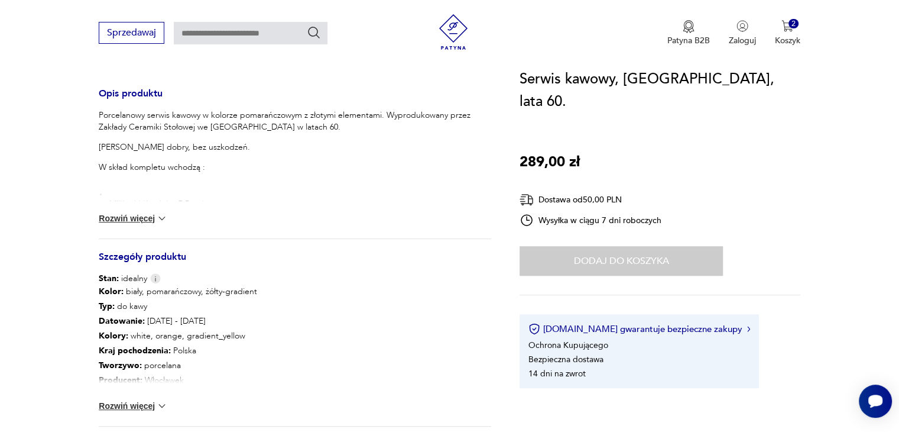
scroll to position [473, 0]
click at [158, 212] on img at bounding box center [162, 217] width 12 height 12
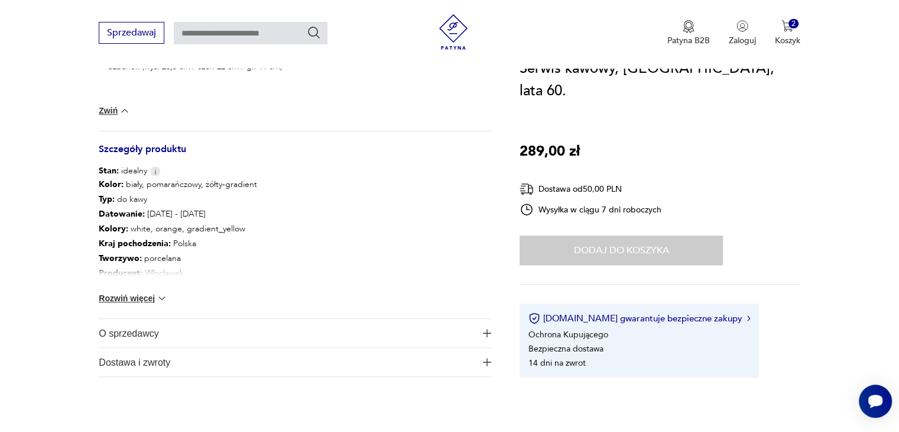
scroll to position [769, 0]
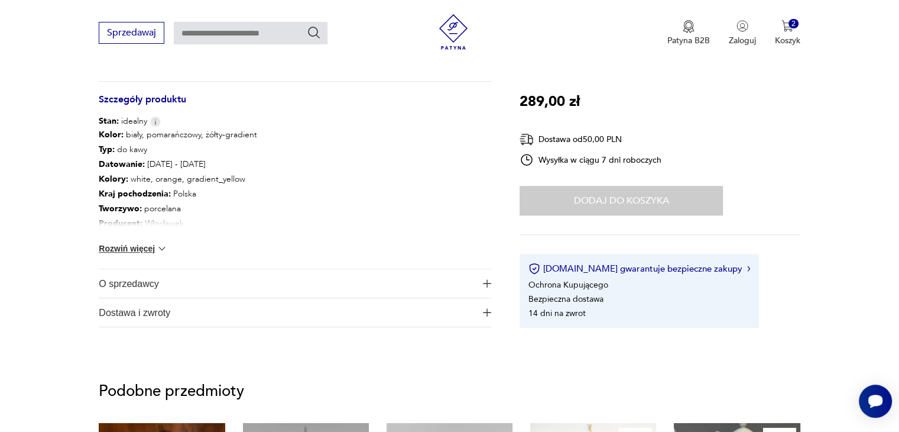
click at [489, 279] on img "button" at bounding box center [487, 283] width 8 height 8
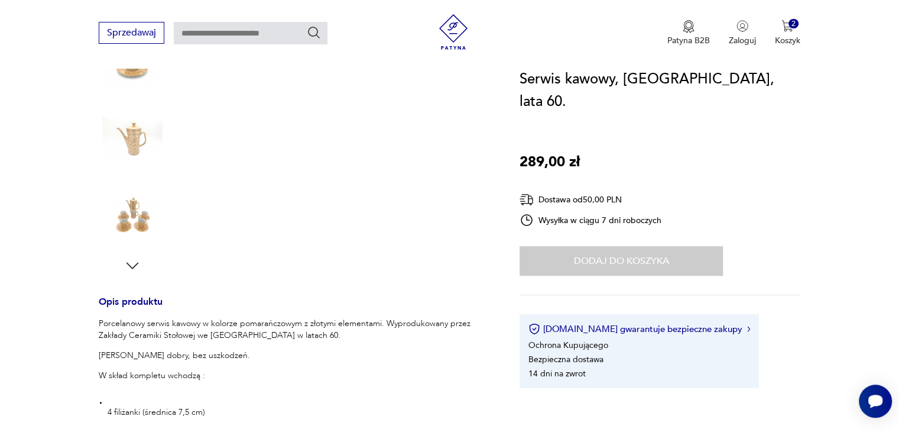
scroll to position [0, 0]
